Goal: Information Seeking & Learning: Learn about a topic

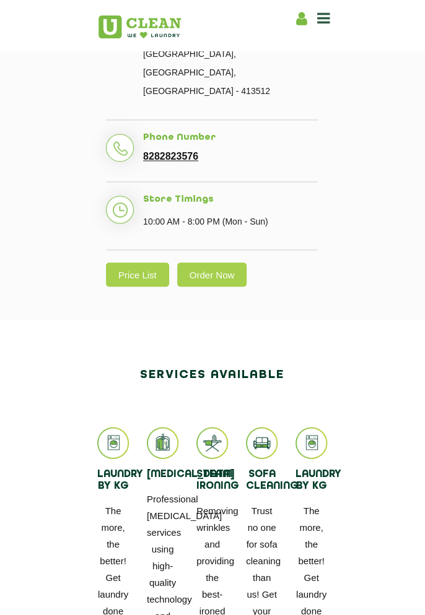
scroll to position [529, 0]
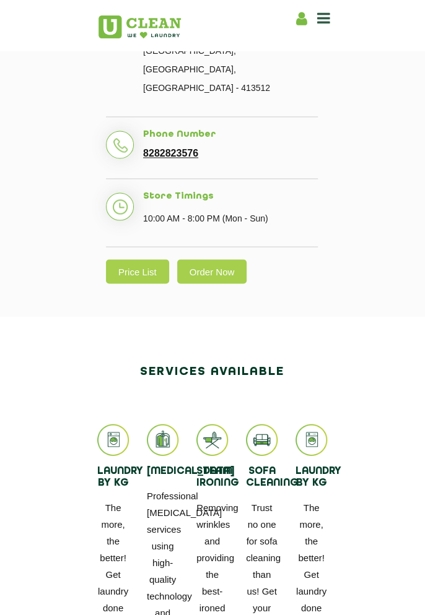
click at [149, 259] on link "Price List" at bounding box center [137, 271] width 63 height 24
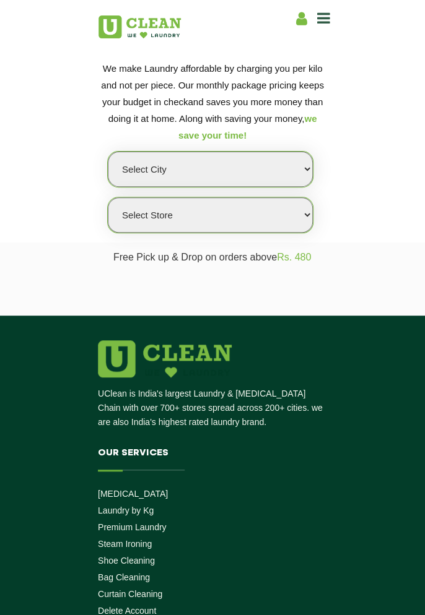
click at [283, 178] on select "Select city [GEOGRAPHIC_DATA] [GEOGRAPHIC_DATA] [GEOGRAPHIC_DATA] [GEOGRAPHIC_D…" at bounding box center [210, 169] width 205 height 35
select select "143"
click at [108, 152] on select "Select city [GEOGRAPHIC_DATA] [GEOGRAPHIC_DATA] [GEOGRAPHIC_DATA] [GEOGRAPHIC_D…" at bounding box center [210, 169] width 205 height 35
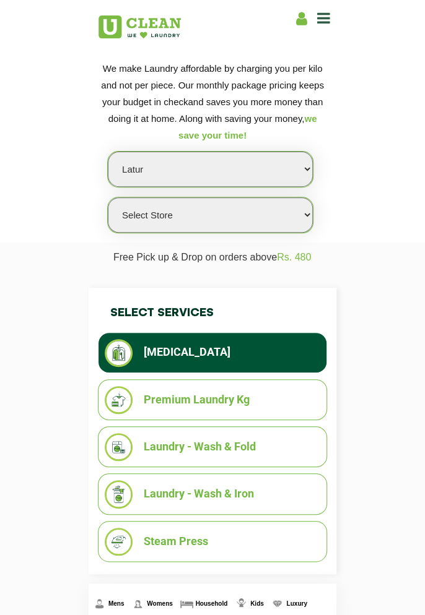
click at [283, 217] on select "Select Store UClean Latur" at bounding box center [210, 214] width 205 height 35
select select "423"
click at [108, 197] on select "Select Store UClean Latur" at bounding box center [210, 214] width 205 height 35
click at [279, 448] on li "Laundry - Wash & Fold" at bounding box center [212, 447] width 215 height 28
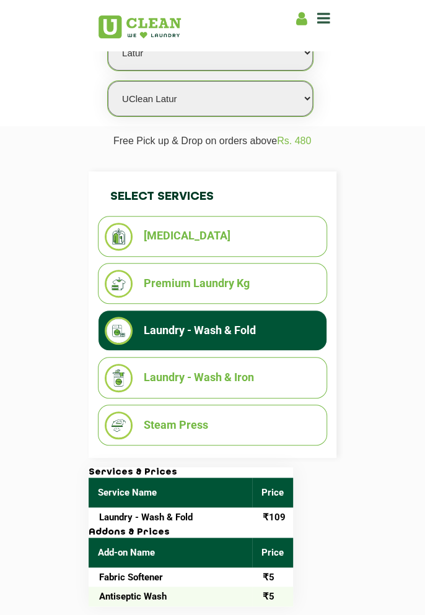
scroll to position [144, 0]
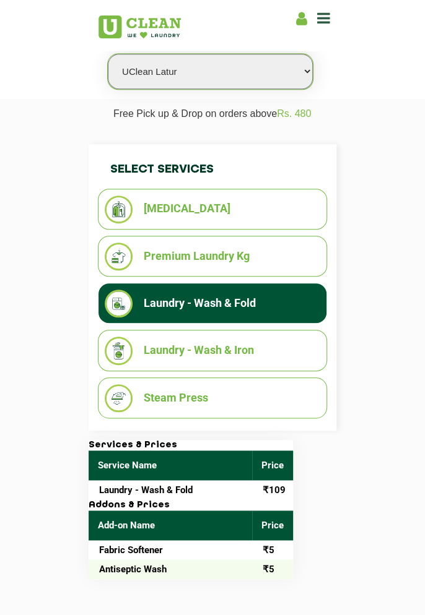
click at [280, 347] on li "Laundry - Wash & Iron" at bounding box center [212, 351] width 215 height 28
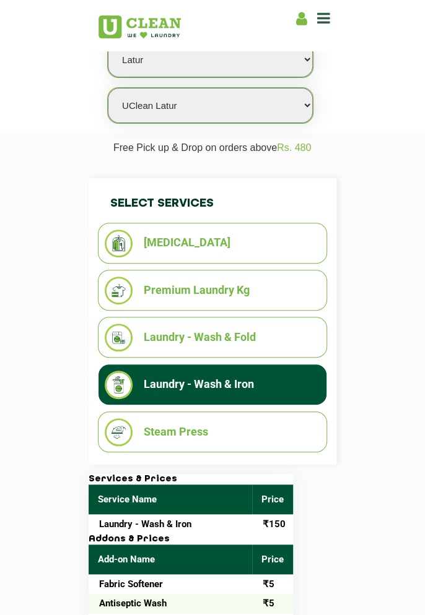
scroll to position [104, 0]
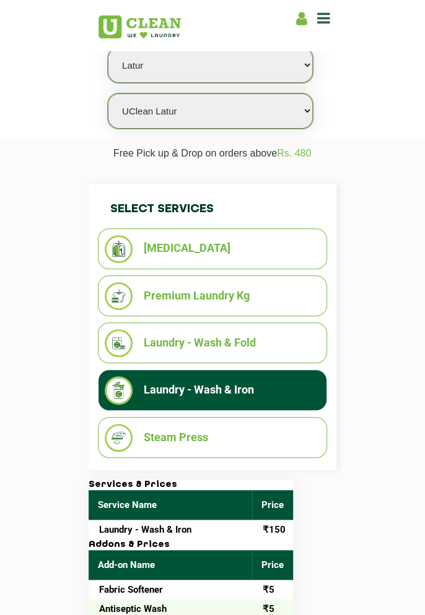
click at [283, 434] on li "Steam Press" at bounding box center [212, 438] width 215 height 28
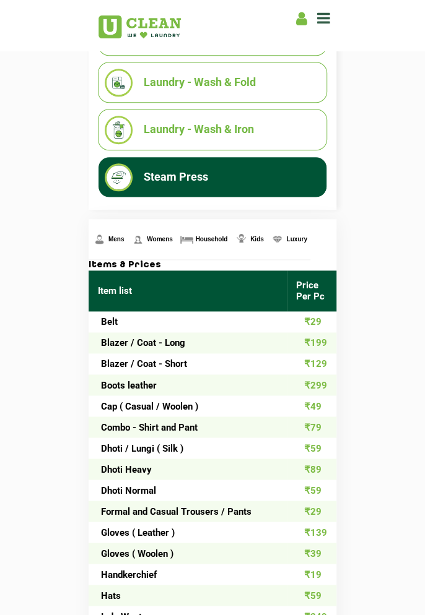
scroll to position [0, 0]
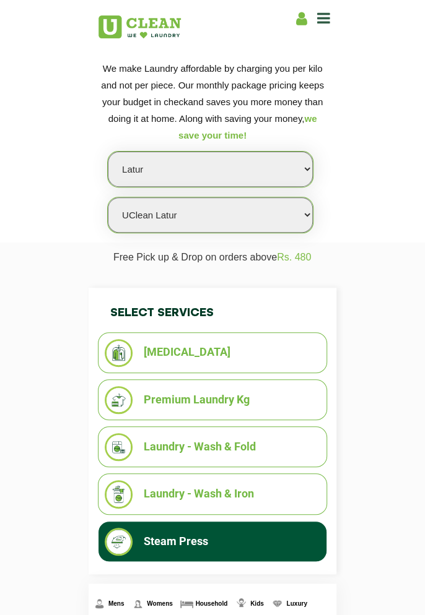
click at [272, 405] on li "Premium Laundry Kg" at bounding box center [212, 400] width 215 height 28
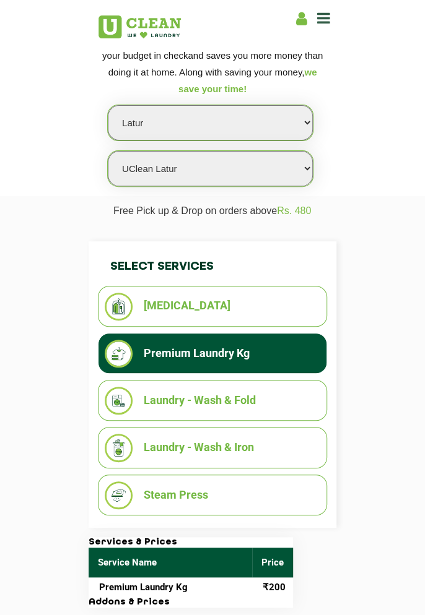
scroll to position [46, 0]
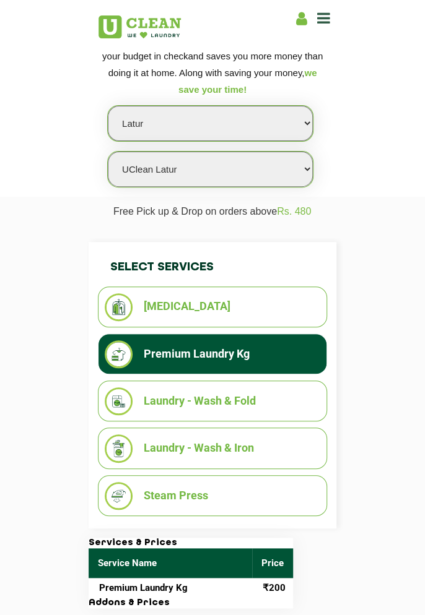
click at [283, 306] on li "[MEDICAL_DATA]" at bounding box center [212, 307] width 215 height 28
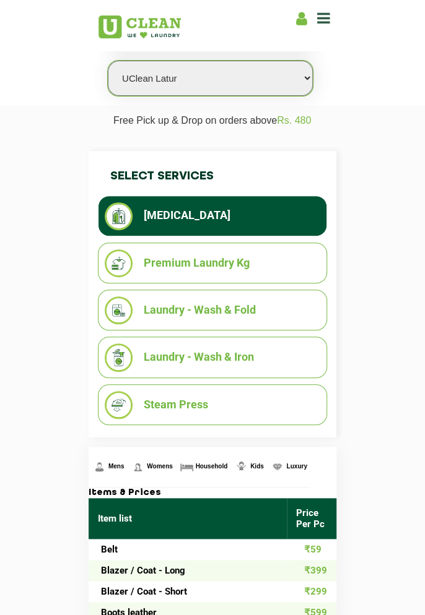
scroll to position [122, 0]
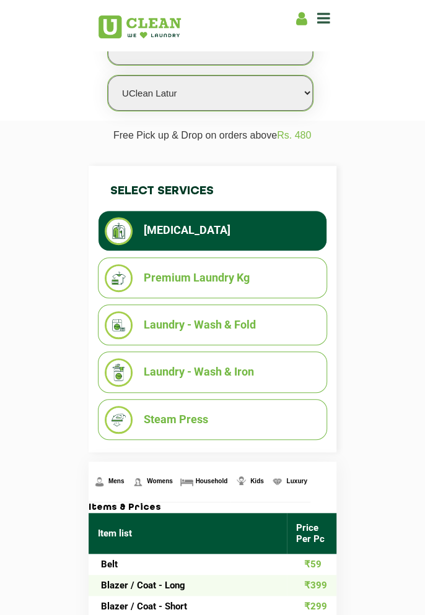
click at [288, 319] on li "Laundry - Wash & Fold" at bounding box center [212, 325] width 215 height 28
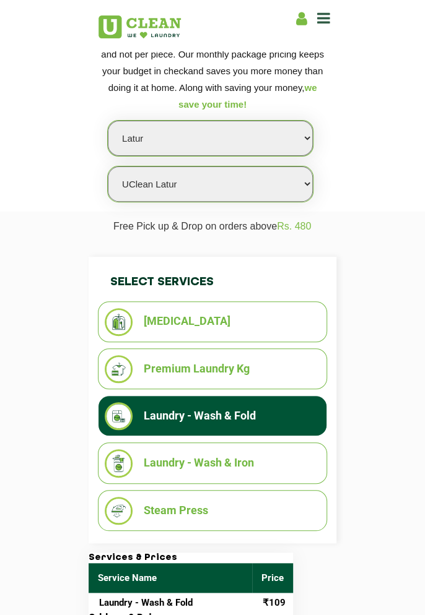
scroll to position [0, 0]
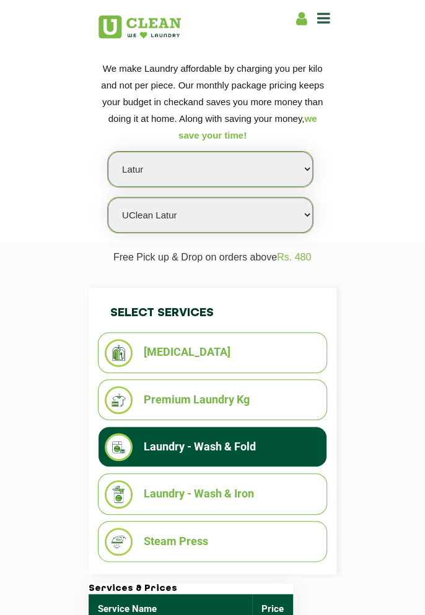
click at [319, 25] on span at bounding box center [323, 18] width 13 height 17
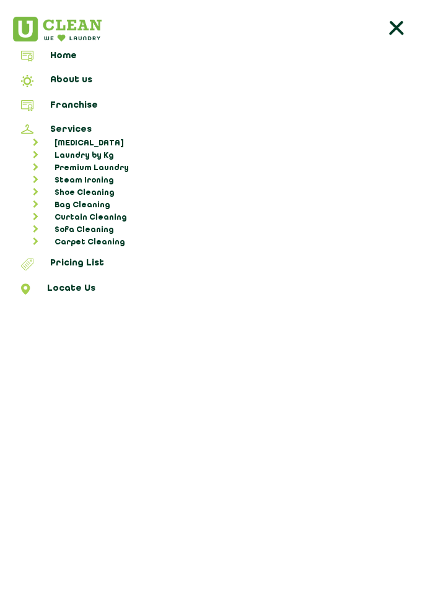
click at [110, 175] on link "Steam Ironing" at bounding box center [218, 181] width 403 height 12
